Goal: Task Accomplishment & Management: Use online tool/utility

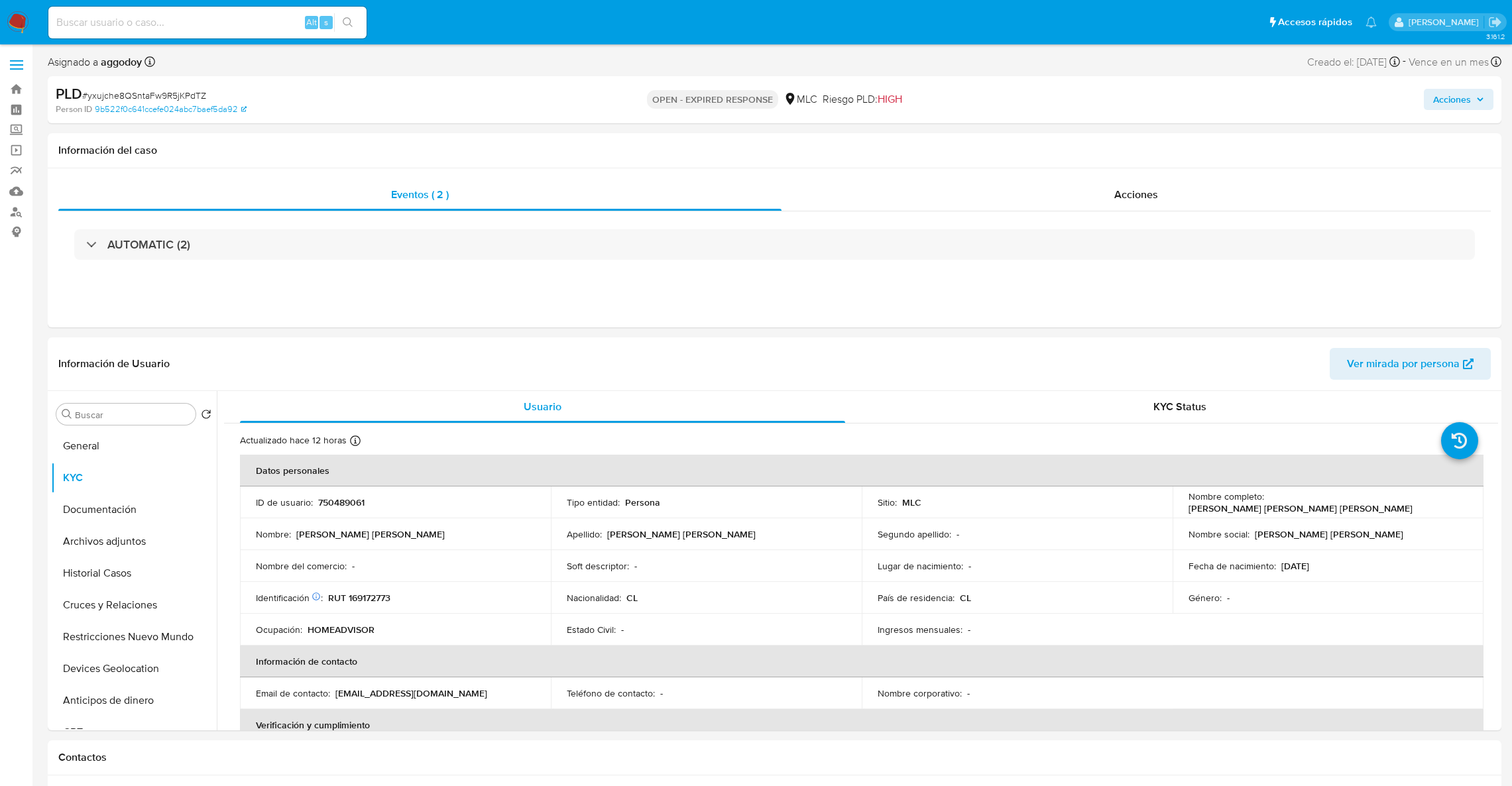
select select "10"
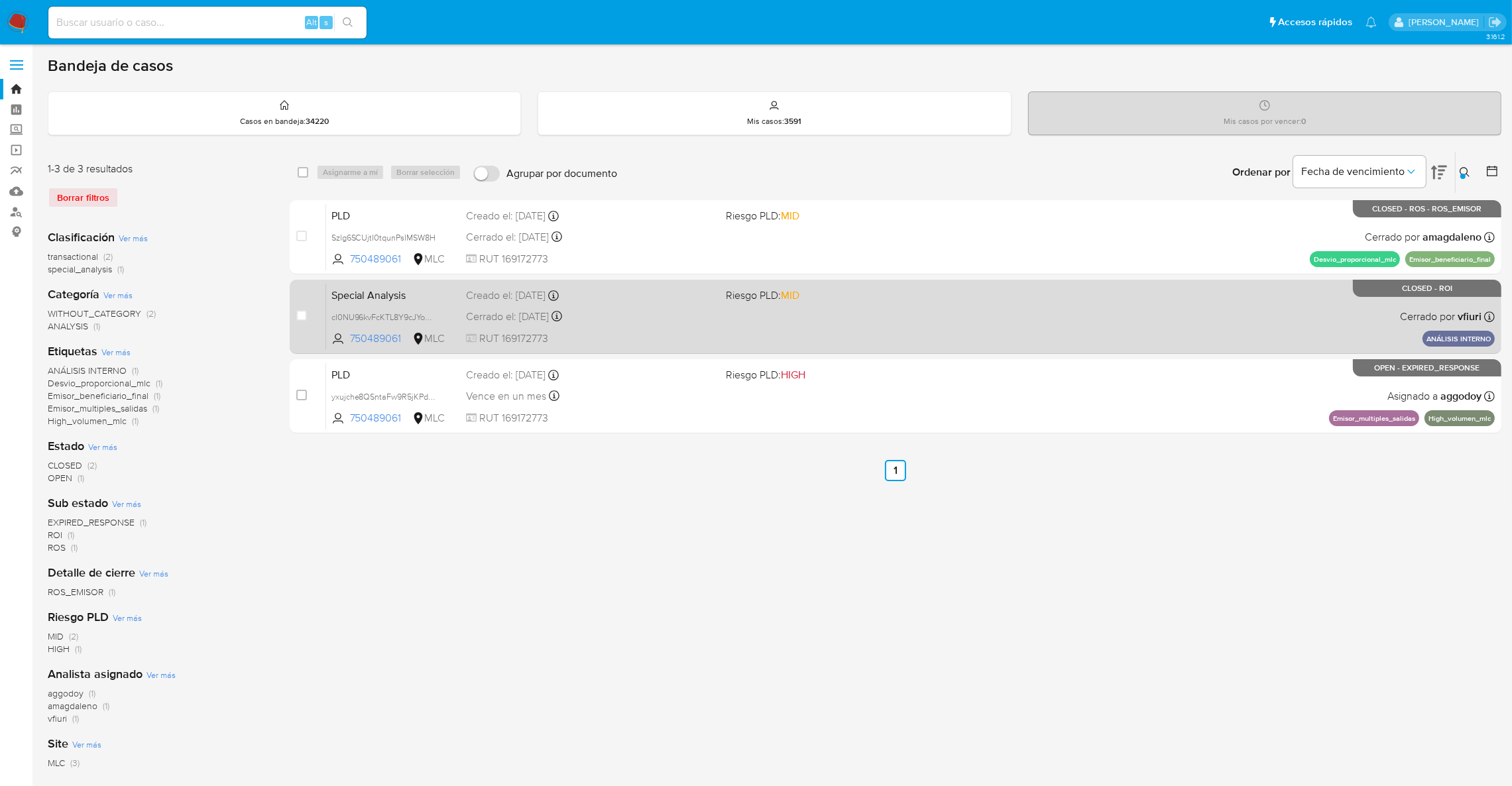
click at [769, 328] on div "Special Analysis cI0NU96kvFcKTL8Y9cJYoQbI 750489061 MLC Riesgo PLD: MID Creado …" at bounding box center [910, 316] width 1168 height 67
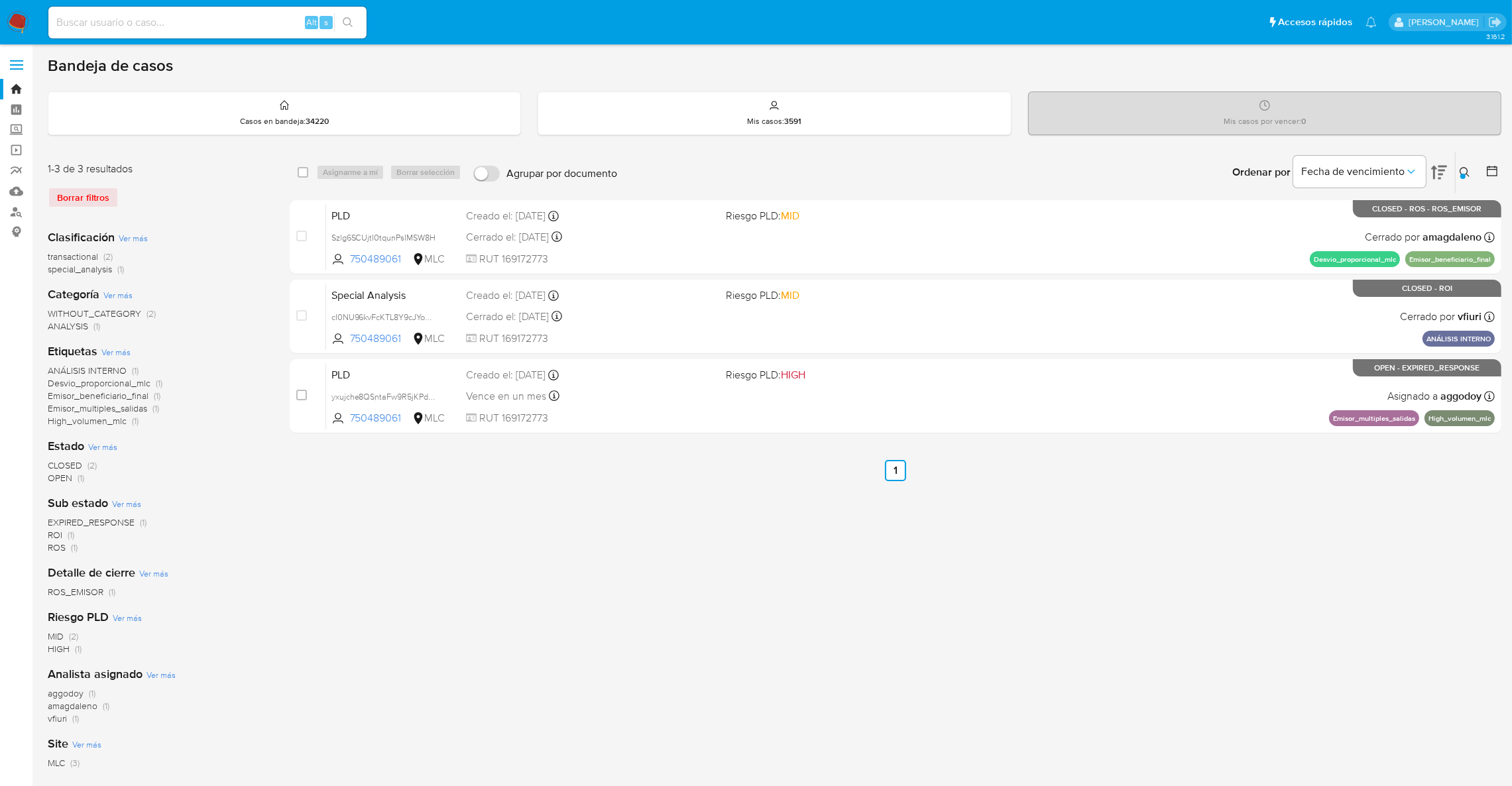
drag, startPoint x: 853, startPoint y: 69, endPoint x: 838, endPoint y: -18, distance: 88.3
click at [838, 0] on html "Pausado Ver notificaciones Alt s Accesos rápidos Presiona las siguientes teclas…" at bounding box center [756, 444] width 1512 height 889
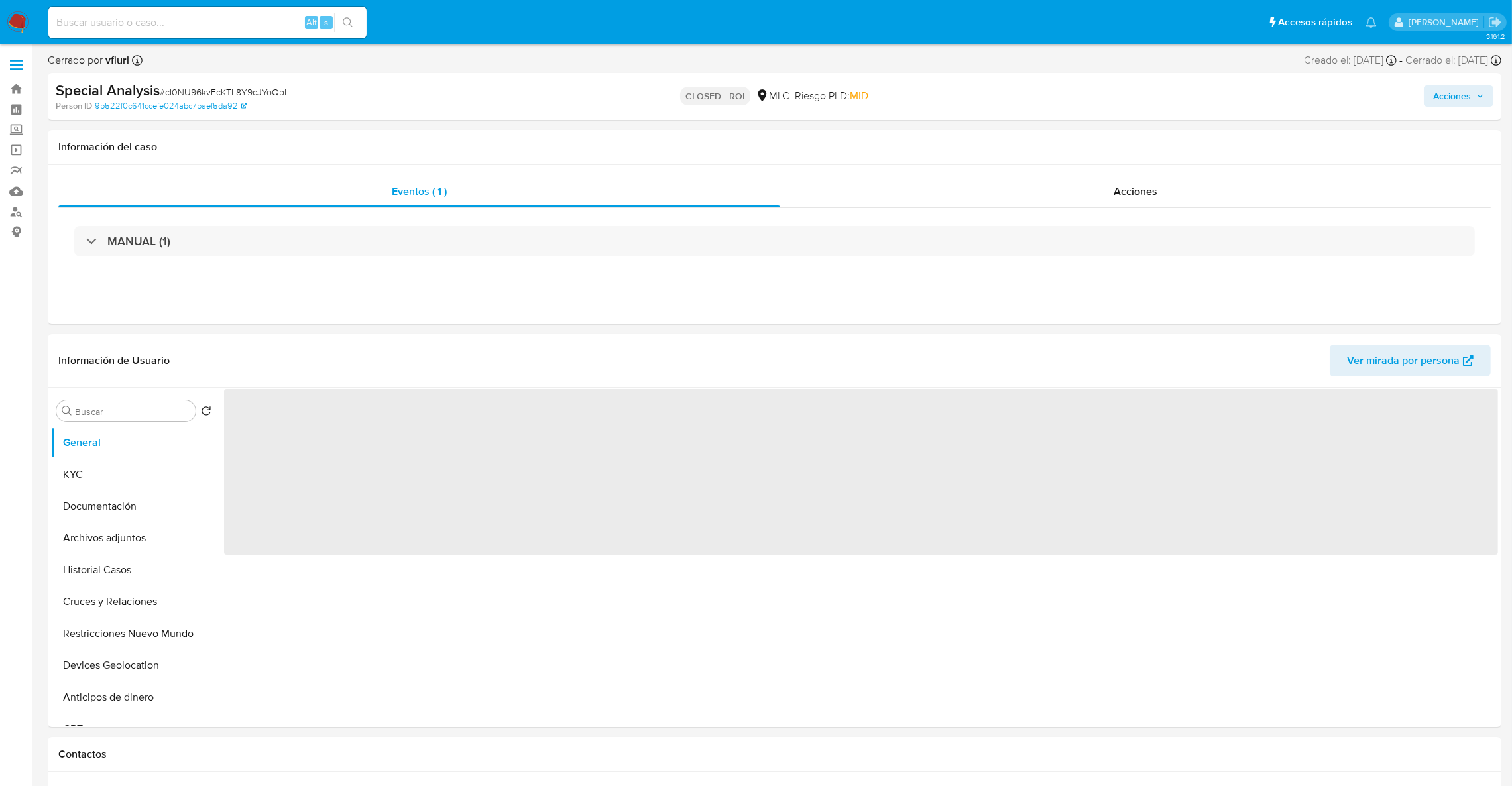
select select "10"
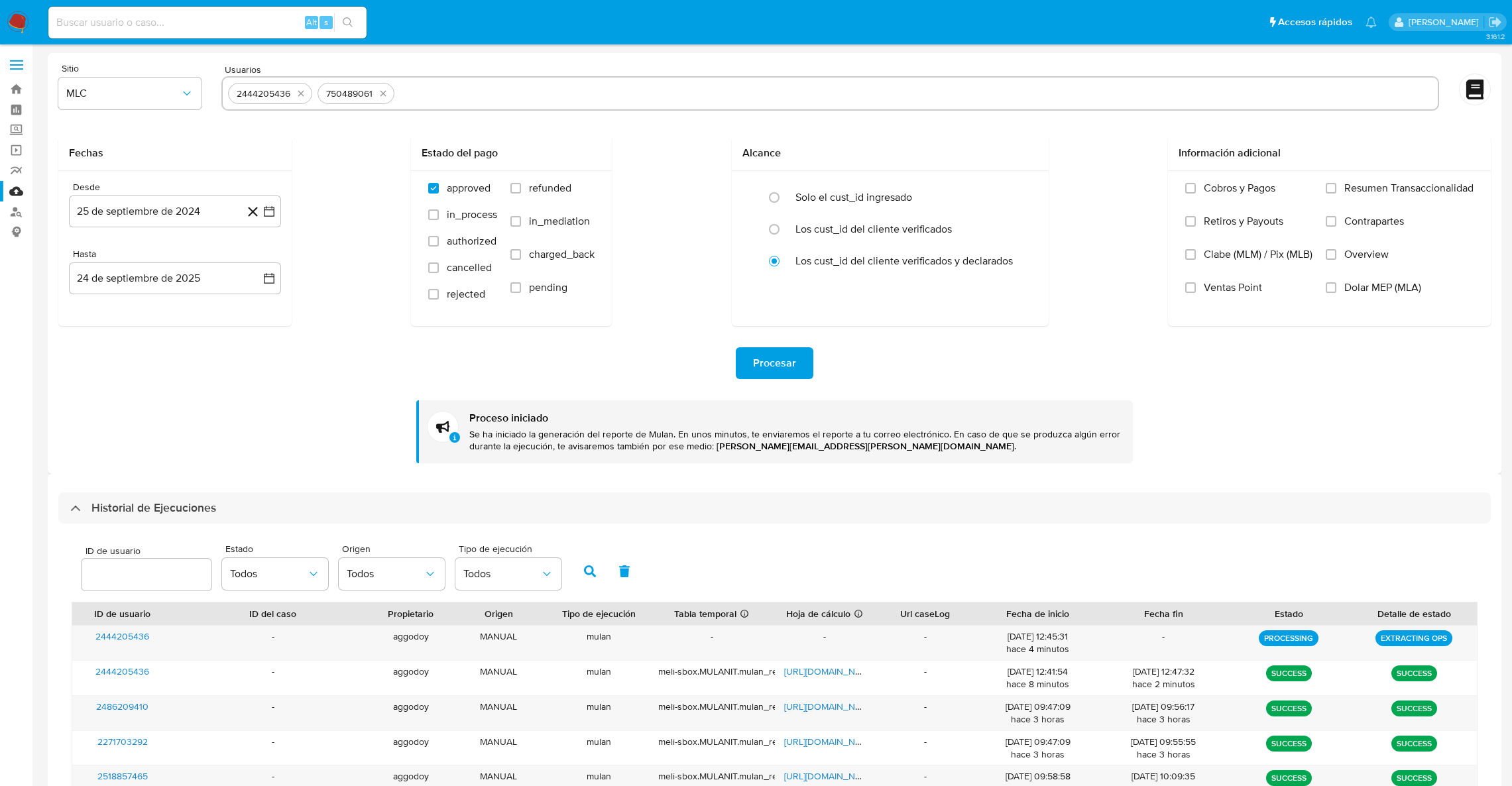
select select "10"
